Goal: Task Accomplishment & Management: Complete application form

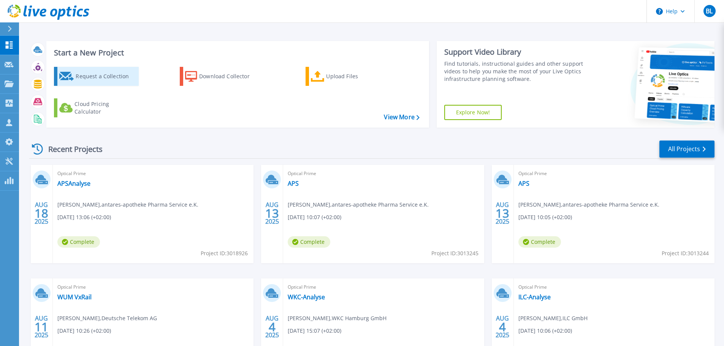
click at [122, 83] on div "Request a Collection" at bounding box center [106, 76] width 61 height 15
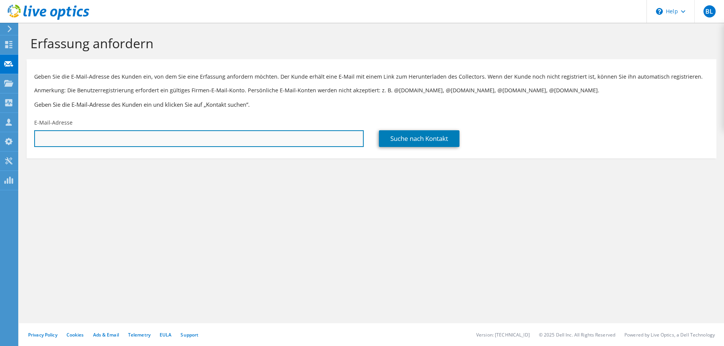
drag, startPoint x: 0, startPoint y: 0, endPoint x: 73, endPoint y: 139, distance: 156.5
click at [73, 139] on input "text" at bounding box center [198, 138] width 329 height 17
click at [104, 141] on input "text" at bounding box center [198, 138] width 329 height 17
paste input "sakotic@die-frischemacher.de"
type input "sakotic@die-frischemacher.de"
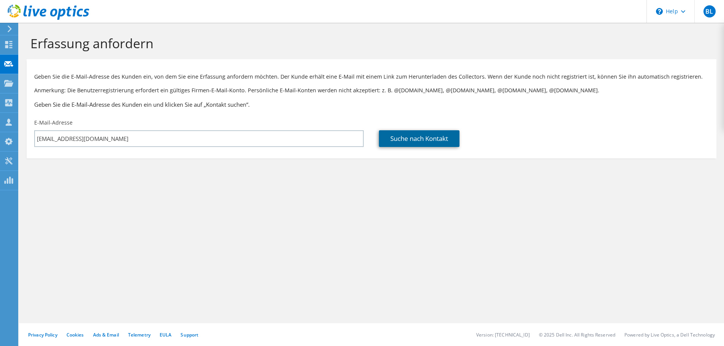
click at [406, 141] on link "Suche nach Kontakt" at bounding box center [419, 138] width 81 height 17
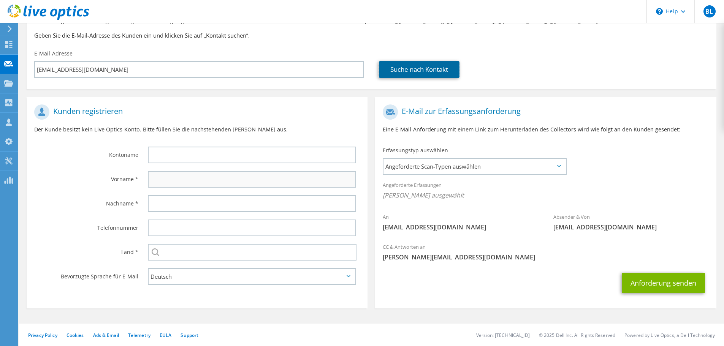
scroll to position [70, 0]
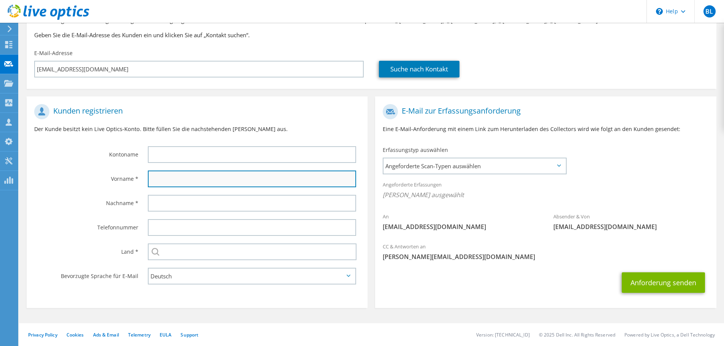
click at [181, 181] on input "text" at bounding box center [252, 179] width 208 height 17
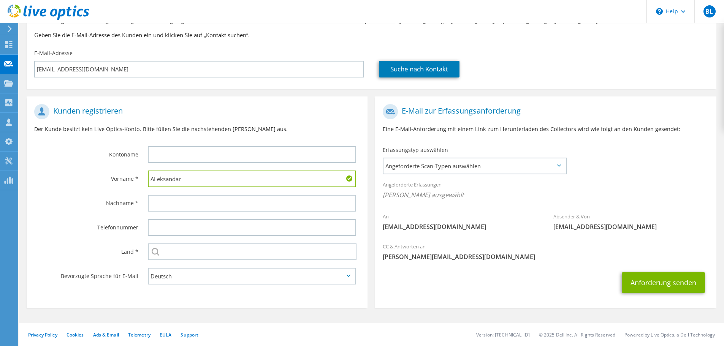
click at [158, 179] on input "ALeksandar" at bounding box center [252, 179] width 208 height 17
type input "Aleksandar"
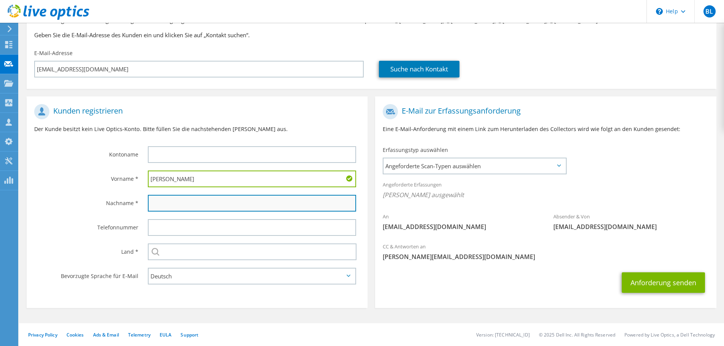
click at [163, 203] on input "text" at bounding box center [252, 203] width 208 height 17
paste input "Sakotic"
type input "Sakotic"
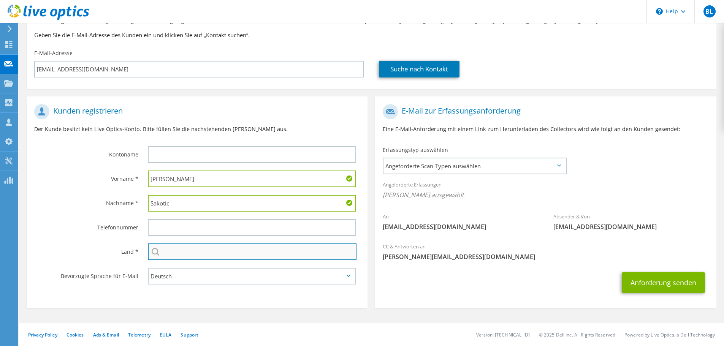
click at [172, 254] on input "text" at bounding box center [252, 252] width 209 height 17
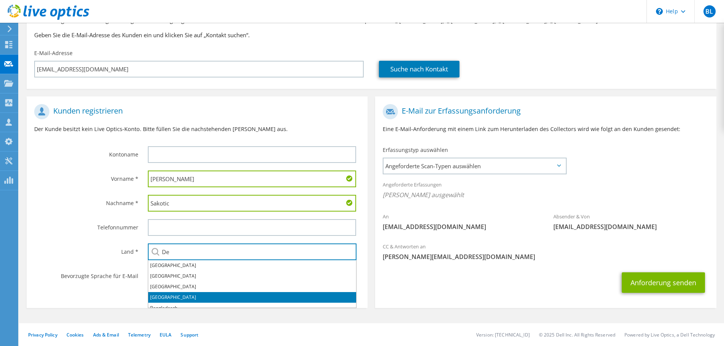
click at [174, 295] on li "[GEOGRAPHIC_DATA]" at bounding box center [252, 297] width 208 height 11
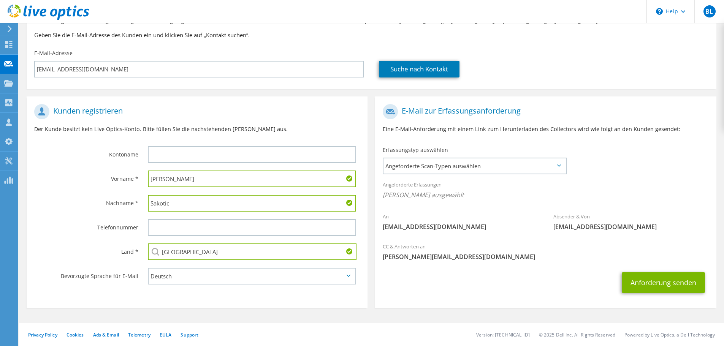
type input "[GEOGRAPHIC_DATA]"
click at [173, 162] on input "text" at bounding box center [252, 154] width 208 height 17
paste input "Genuss & Harmonie Gastronomie GmbH"
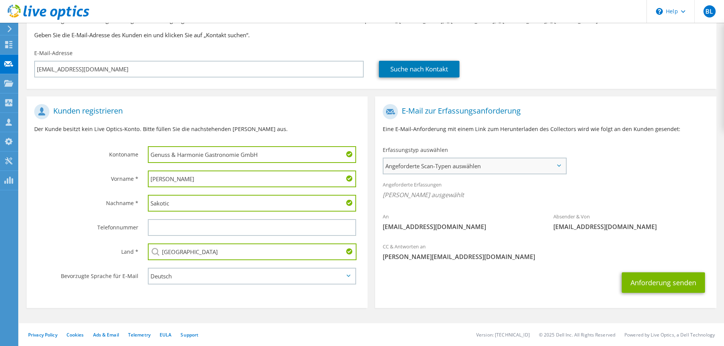
type input "Genuss & Harmonie Gastronomie GmbH"
click at [473, 168] on span "Angeforderte Scan-Typen auswählen" at bounding box center [474, 165] width 182 height 15
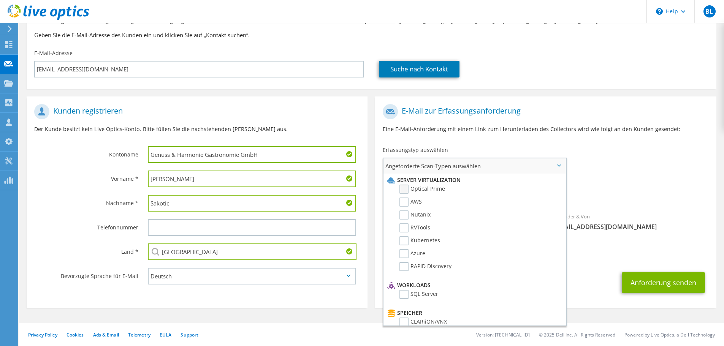
click at [439, 191] on label "Optical Prime" at bounding box center [422, 189] width 46 height 9
click at [0, 0] on input "Optical Prime" at bounding box center [0, 0] width 0 height 0
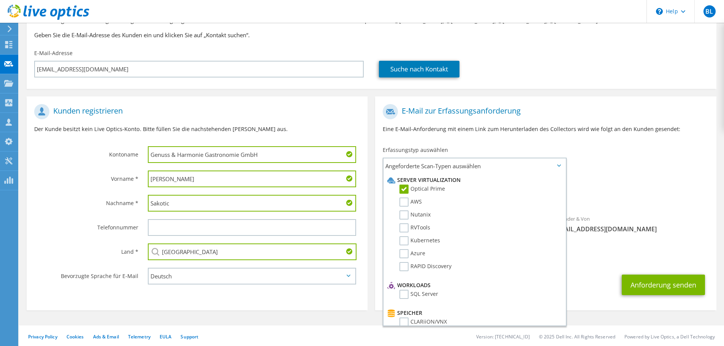
click at [600, 277] on div "Anforderung senden" at bounding box center [545, 285] width 341 height 28
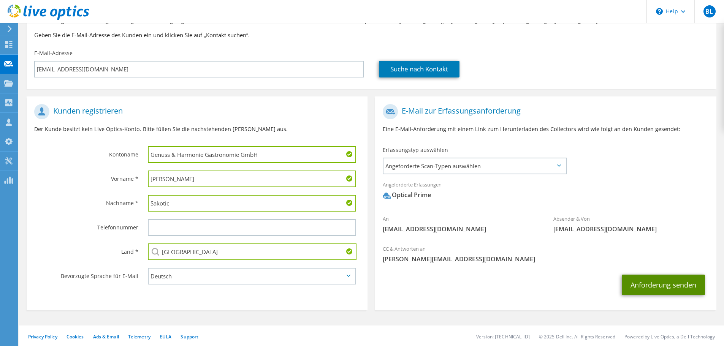
click at [656, 287] on button "Anforderung senden" at bounding box center [663, 285] width 83 height 21
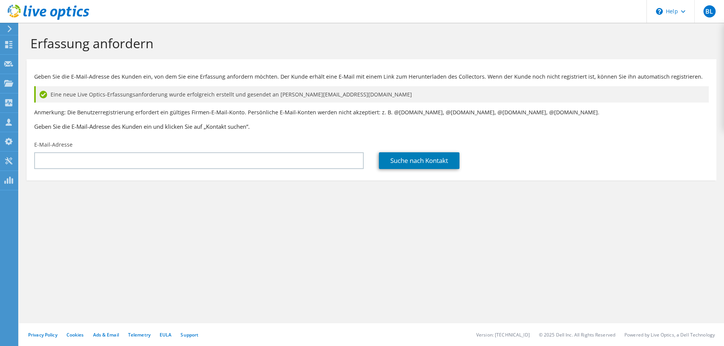
click at [77, 13] on icon at bounding box center [49, 13] width 82 height 16
click at [71, 15] on icon at bounding box center [49, 13] width 82 height 16
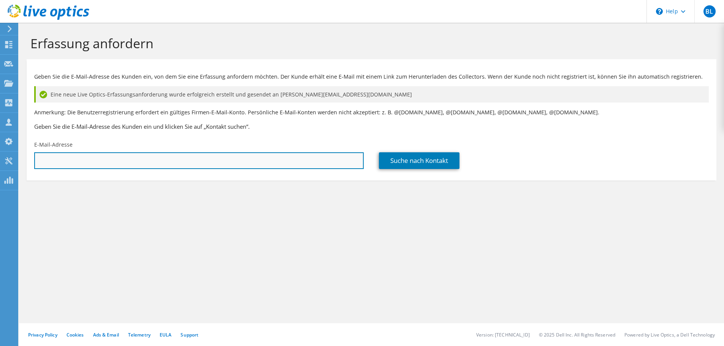
drag, startPoint x: 88, startPoint y: 154, endPoint x: 93, endPoint y: 158, distance: 7.0
click at [88, 154] on input "text" at bounding box center [198, 160] width 329 height 17
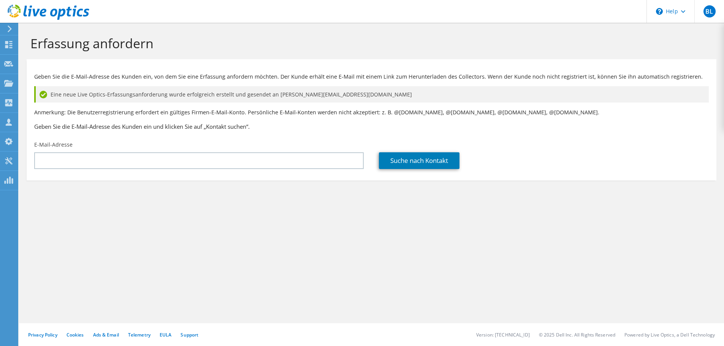
click at [81, 152] on div "E-Mail-Adresse" at bounding box center [199, 155] width 345 height 36
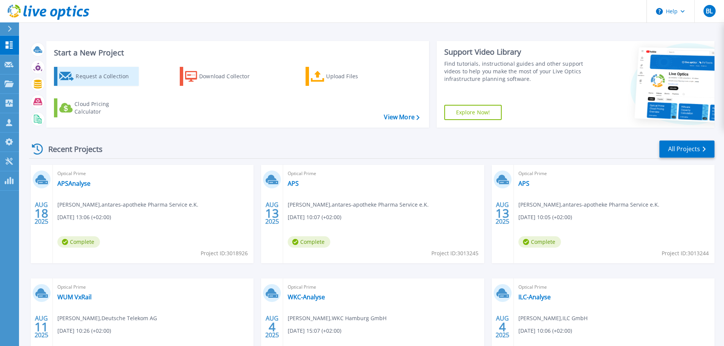
click at [112, 75] on div "Request a Collection" at bounding box center [106, 76] width 61 height 15
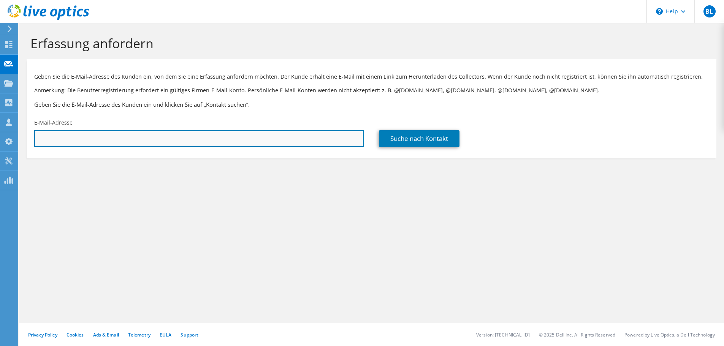
click at [77, 134] on input "text" at bounding box center [198, 138] width 329 height 17
click at [62, 136] on input "text" at bounding box center [198, 138] width 329 height 17
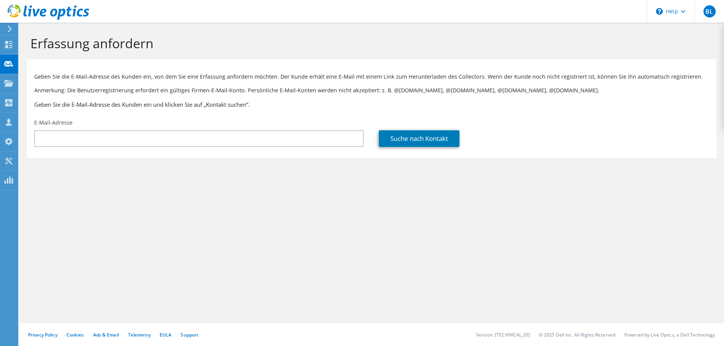
click at [258, 199] on div "Erfassung anfordern Geben Sie die E-Mail-Adresse des Kunden ein, von dem Sie ei…" at bounding box center [371, 184] width 705 height 323
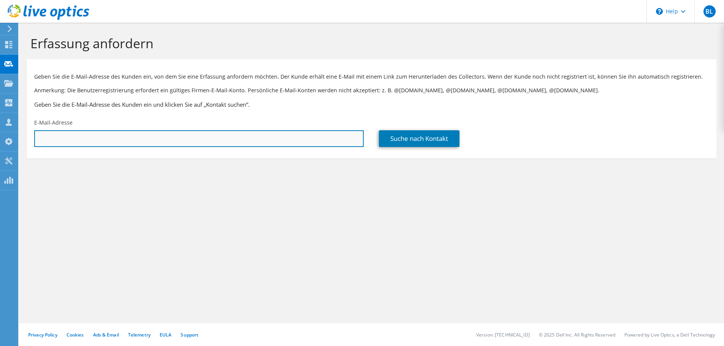
drag, startPoint x: 95, startPoint y: 141, endPoint x: 96, endPoint y: 146, distance: 4.7
click at [95, 141] on input "text" at bounding box center [198, 138] width 329 height 17
drag, startPoint x: 46, startPoint y: 136, endPoint x: 49, endPoint y: 140, distance: 5.1
click at [46, 136] on input "text" at bounding box center [198, 138] width 329 height 17
paste input "@die-frischemacher.de"
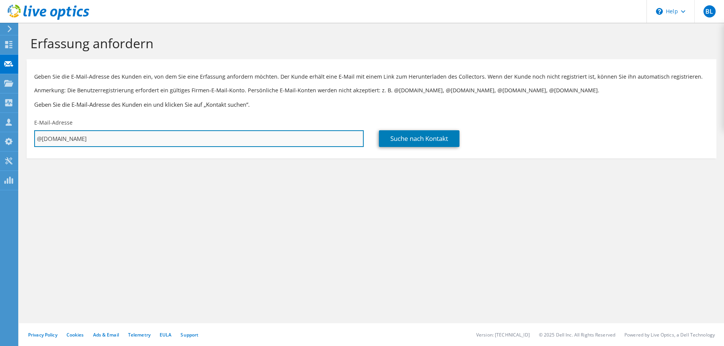
click at [38, 140] on input "@die-frischemacher.de" at bounding box center [198, 138] width 329 height 17
type input "ahmed@die-frischemacher.de"
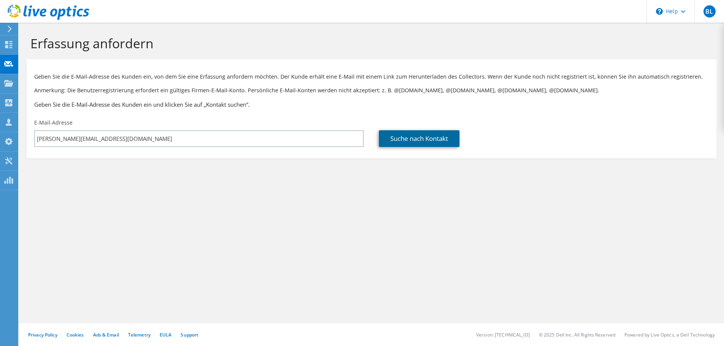
click at [422, 138] on link "Suche nach Kontakt" at bounding box center [419, 138] width 81 height 17
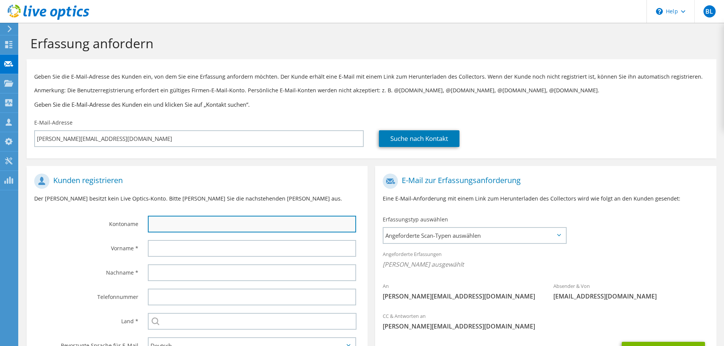
click at [169, 220] on input "text" at bounding box center [252, 224] width 208 height 17
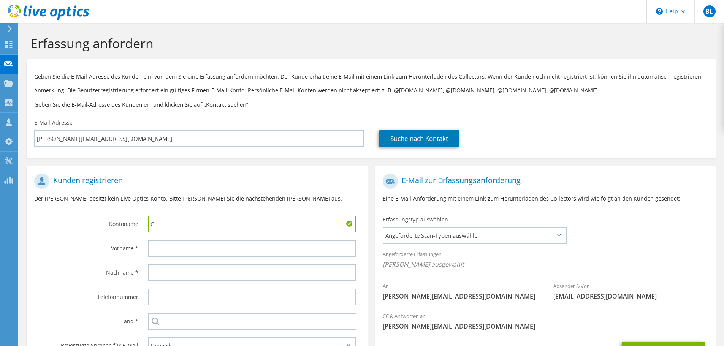
type input "Genuss & Harmonie Gastronomie GmbH"
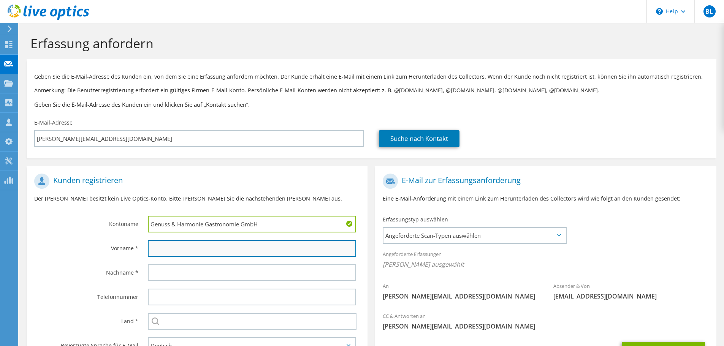
click at [174, 250] on input "text" at bounding box center [252, 248] width 208 height 17
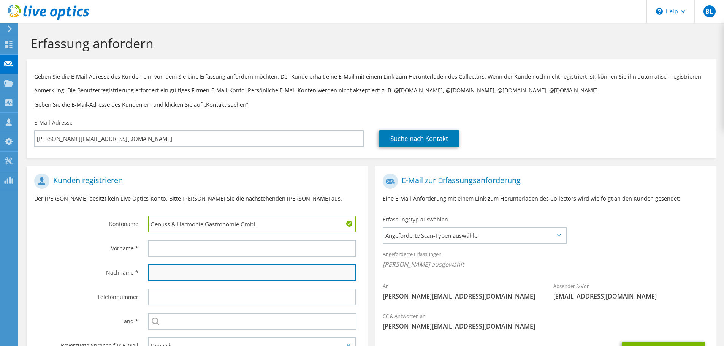
click at [162, 267] on input "text" at bounding box center [252, 272] width 208 height 17
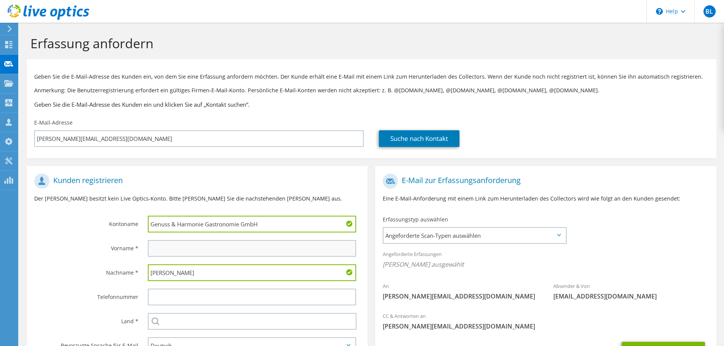
type input "Ahmed"
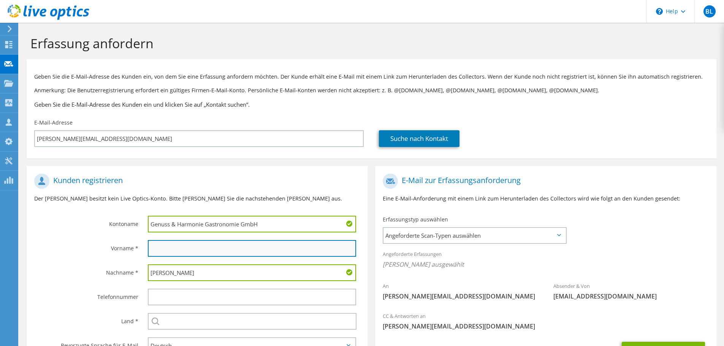
click at [169, 251] on input "text" at bounding box center [252, 248] width 208 height 17
click at [173, 250] on input "text" at bounding box center [252, 248] width 208 height 17
type input "H"
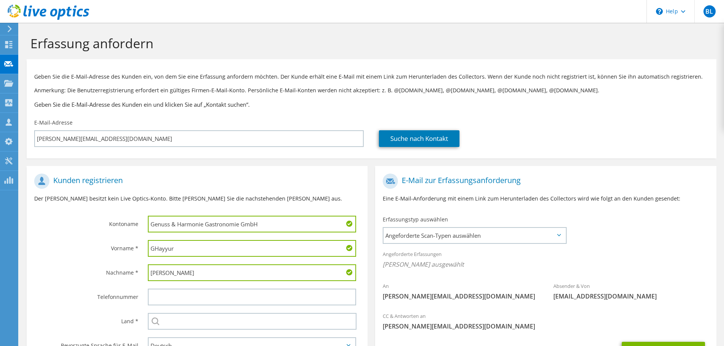
click at [157, 247] on input "GHayyur" at bounding box center [252, 248] width 208 height 17
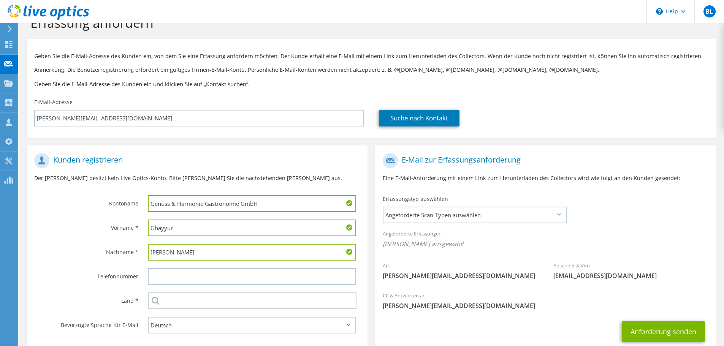
scroll to position [38, 0]
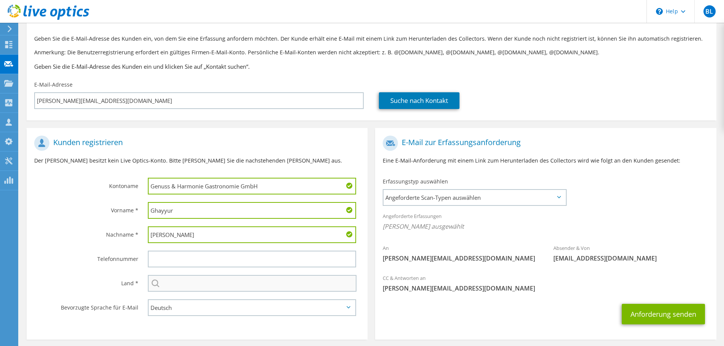
type input "Ghayyur"
click at [182, 278] on input "text" at bounding box center [252, 283] width 209 height 17
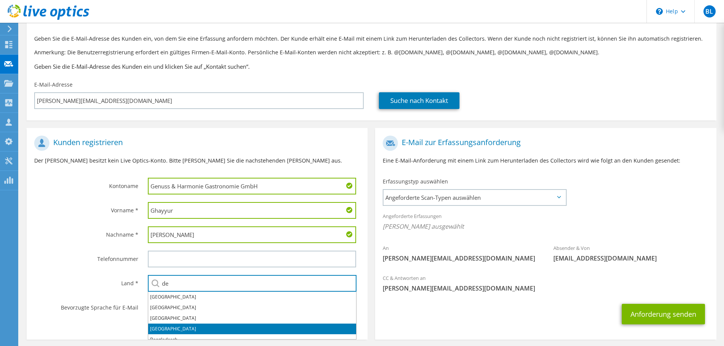
click at [183, 324] on li "Deutschland" at bounding box center [252, 329] width 208 height 11
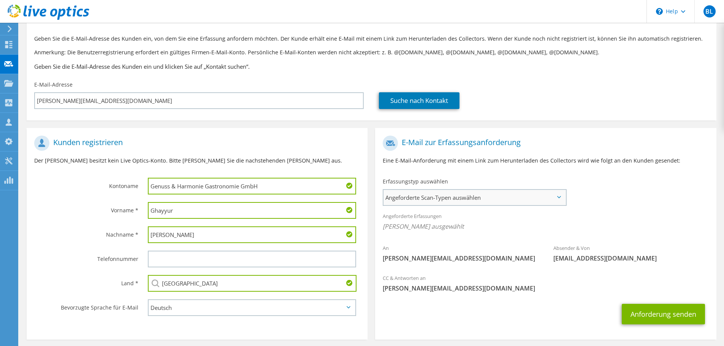
type input "Deutschland"
click at [439, 192] on span "Angeforderte Scan-Typen auswählen" at bounding box center [474, 197] width 182 height 15
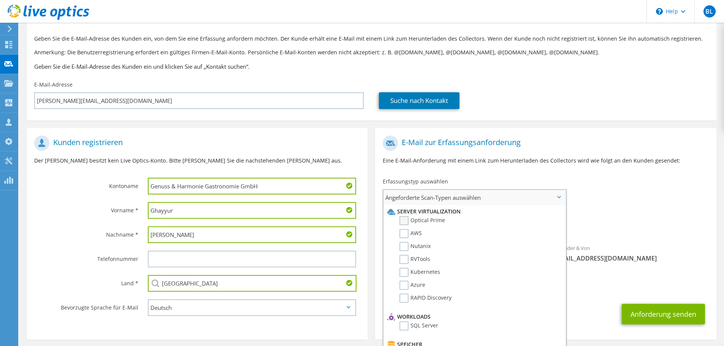
click at [431, 220] on label "Optical Prime" at bounding box center [422, 220] width 46 height 9
click at [0, 0] on input "Optical Prime" at bounding box center [0, 0] width 0 height 0
click at [690, 320] on button "Anforderung senden" at bounding box center [663, 316] width 83 height 21
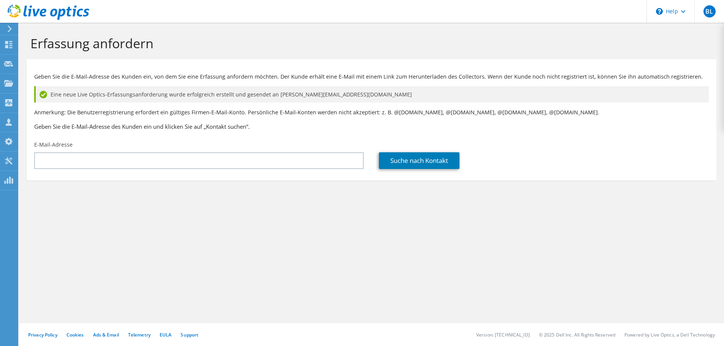
click at [57, 4] on div at bounding box center [44, 12] width 89 height 25
click at [55, 9] on icon at bounding box center [49, 13] width 82 height 16
click at [70, 13] on icon at bounding box center [49, 13] width 82 height 16
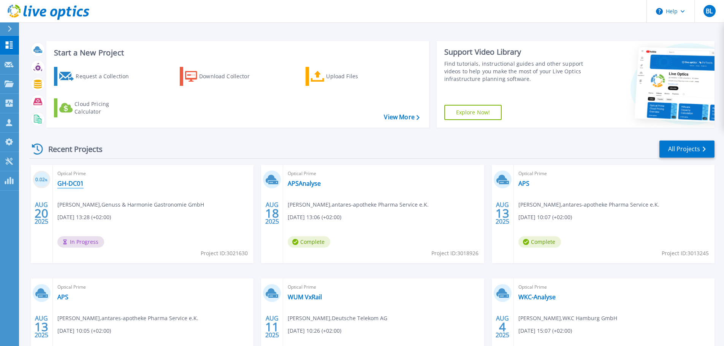
click at [79, 186] on link "GH-DC01" at bounding box center [70, 184] width 26 height 8
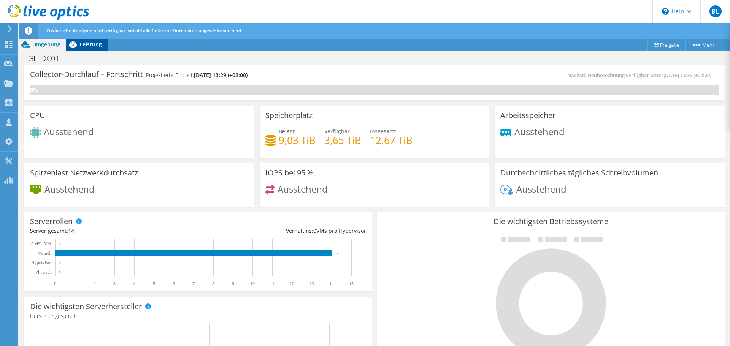
click at [91, 43] on span "Leistung" at bounding box center [90, 44] width 22 height 7
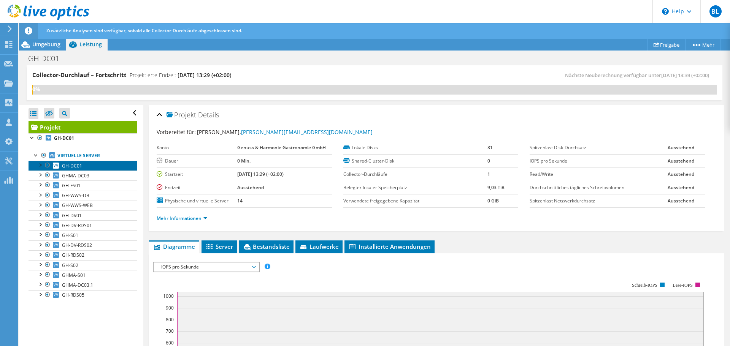
click at [92, 167] on link "GH-DC01" at bounding box center [82, 166] width 109 height 10
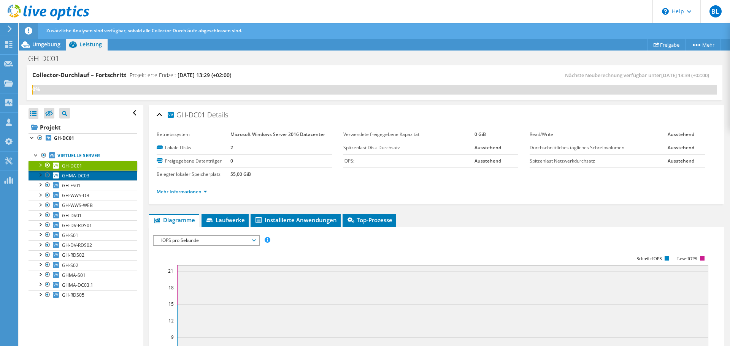
click at [89, 177] on link "GHMA-DC03" at bounding box center [82, 176] width 109 height 10
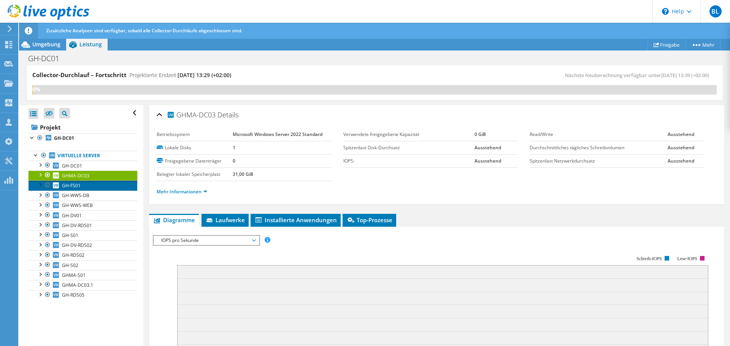
click at [88, 185] on link "GH-FS01" at bounding box center [82, 185] width 109 height 10
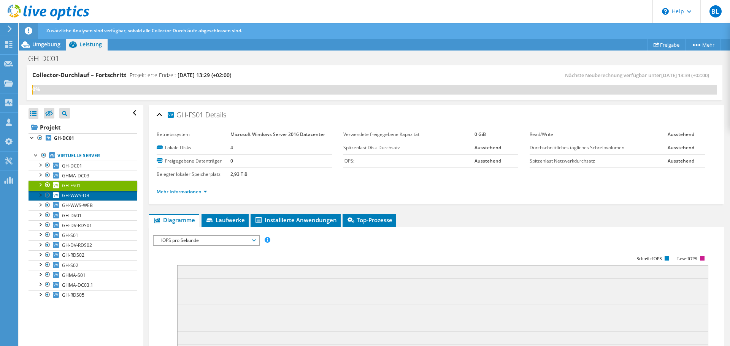
click at [88, 192] on link "GH-WWS-DB" at bounding box center [82, 196] width 109 height 10
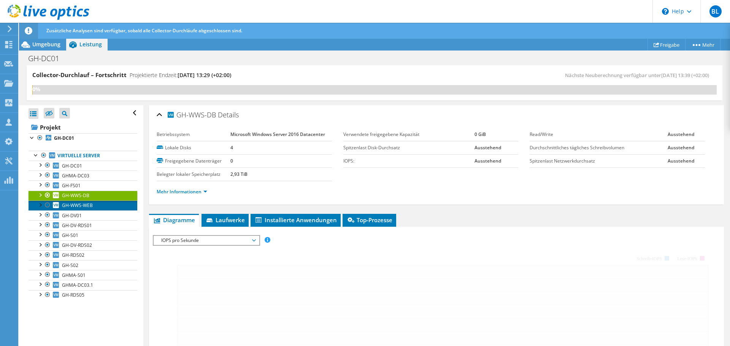
click at [88, 204] on span "GH-WWS-WEB" at bounding box center [77, 205] width 31 height 6
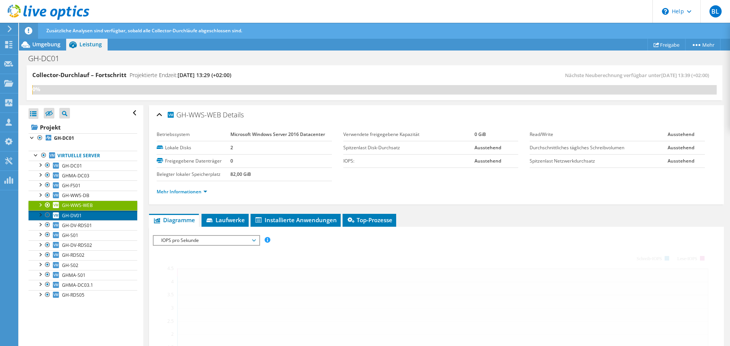
click at [88, 216] on link "GH-DV01" at bounding box center [82, 216] width 109 height 10
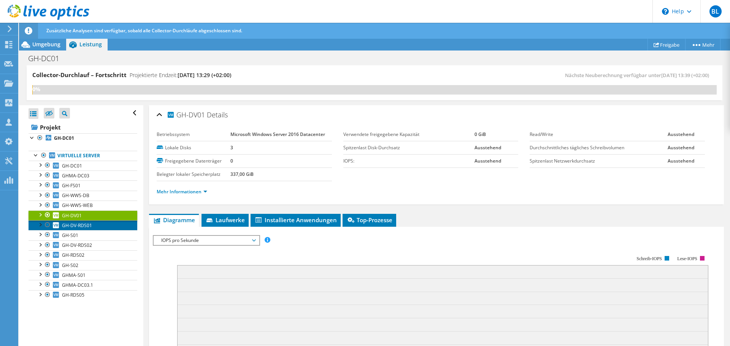
click at [88, 225] on span "GH-DV-RDS01" at bounding box center [77, 225] width 30 height 6
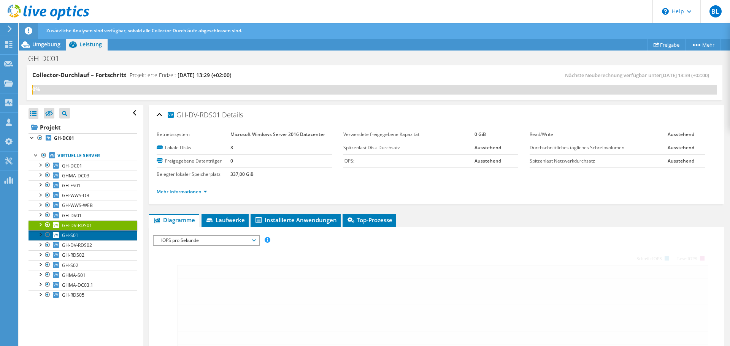
click at [88, 236] on link "GH-S01" at bounding box center [82, 235] width 109 height 10
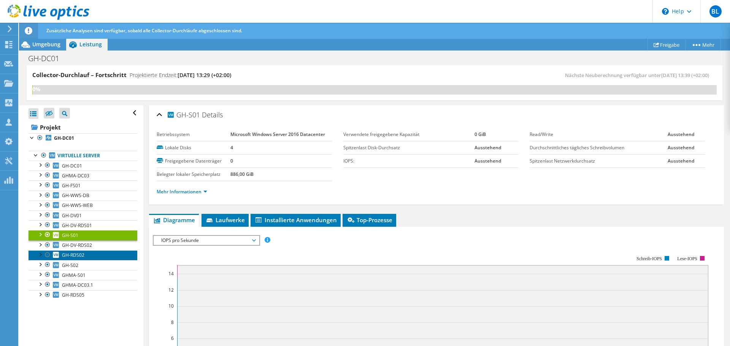
click at [89, 258] on link "GH-RDS02" at bounding box center [82, 255] width 109 height 10
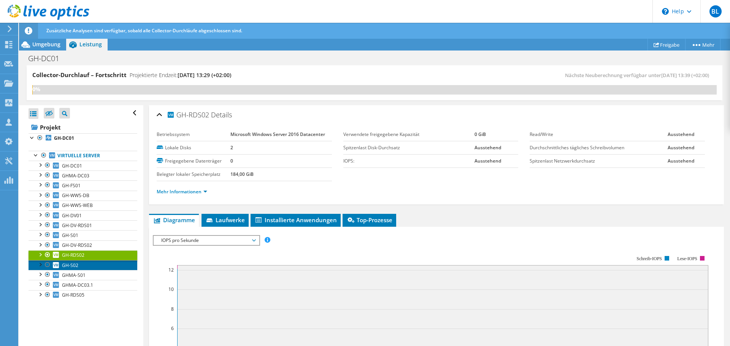
click at [89, 266] on link "GH-S02" at bounding box center [82, 265] width 109 height 10
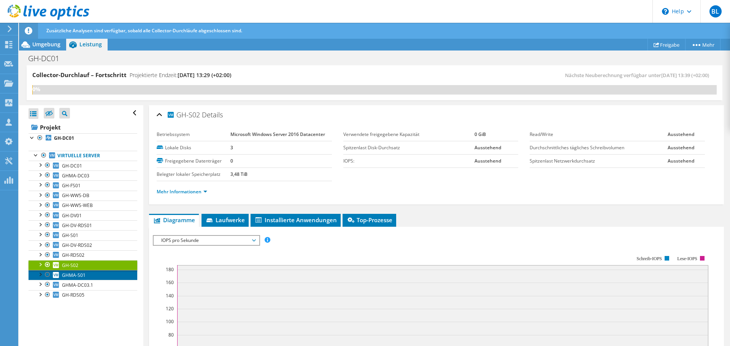
click at [90, 277] on link "GHMA-S01" at bounding box center [82, 275] width 109 height 10
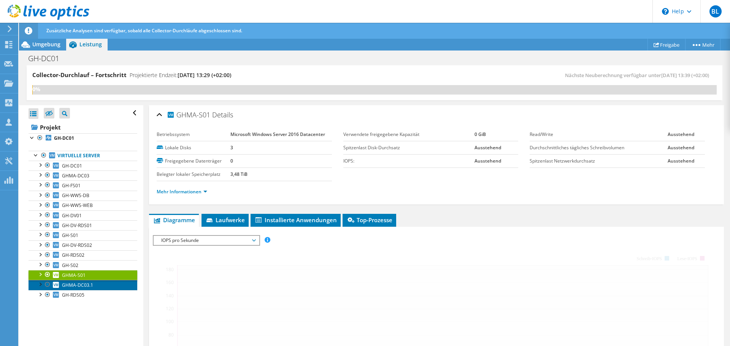
click at [90, 284] on span "GHMA-DC03.1" at bounding box center [77, 285] width 31 height 6
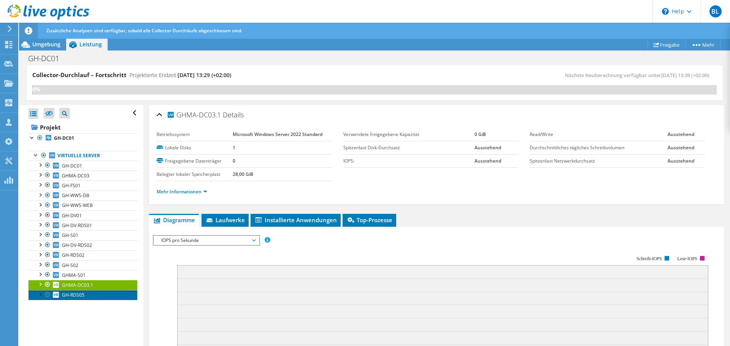
click at [90, 298] on link "GH-RDS05" at bounding box center [82, 295] width 109 height 10
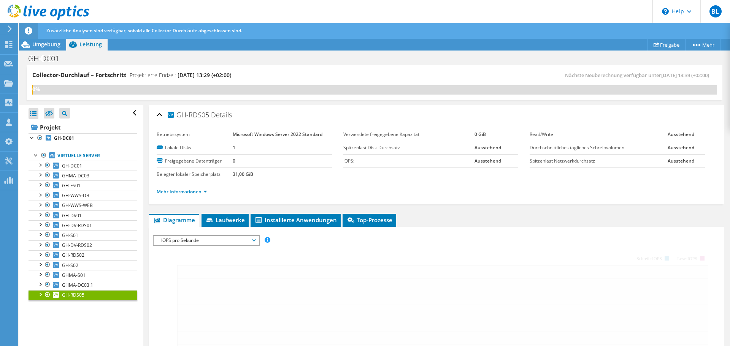
click at [88, 313] on div "Alle öffnen Alle schließen Ausgeschlossene Knoten verbergen Projektbaumfilter" at bounding box center [81, 226] width 124 height 242
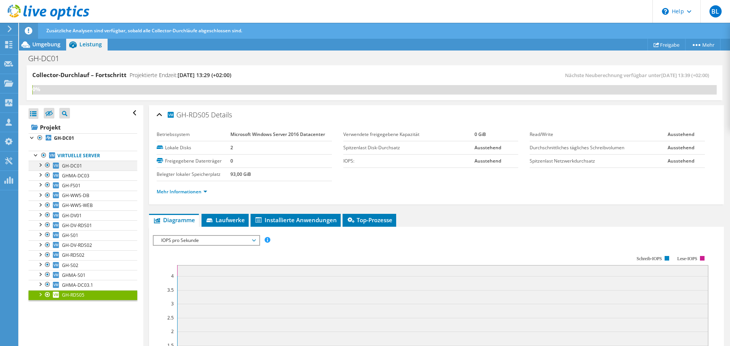
click at [39, 165] on div at bounding box center [40, 165] width 8 height 8
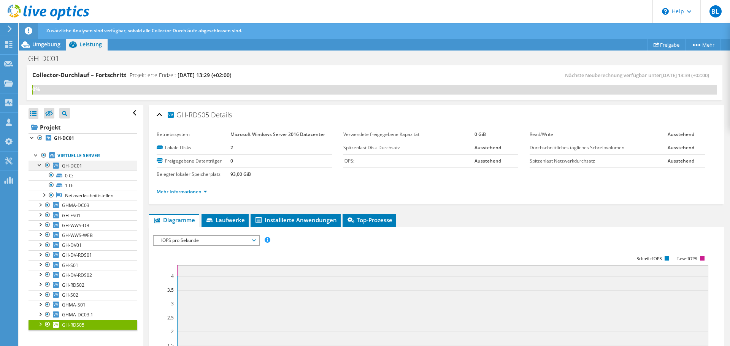
click at [39, 165] on div at bounding box center [40, 165] width 8 height 8
